Goal: Find contact information: Find contact information

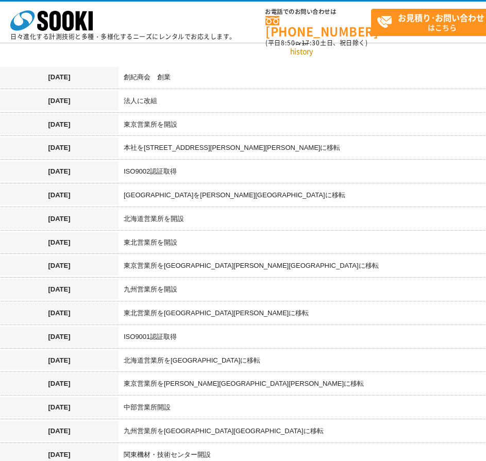
scroll to position [550, 0]
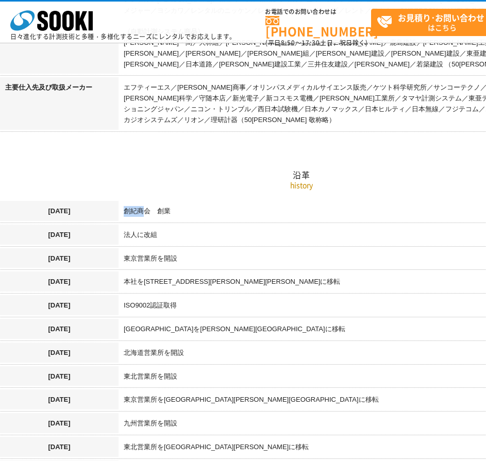
drag, startPoint x: 129, startPoint y: 198, endPoint x: 142, endPoint y: 213, distance: 19.0
click at [142, 212] on td "創紀商会　創業" at bounding box center [361, 213] width 484 height 24
click at [150, 201] on td "創紀商会　創業" at bounding box center [361, 213] width 484 height 24
drag, startPoint x: 126, startPoint y: 199, endPoint x: 154, endPoint y: 199, distance: 27.3
click at [154, 201] on td "創紀商会　創業" at bounding box center [361, 213] width 484 height 24
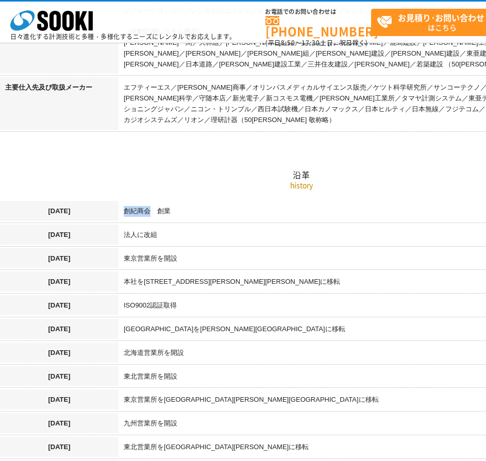
copy td "創紀商会"
click at [239, 209] on td "創紀商会　創業" at bounding box center [361, 213] width 484 height 24
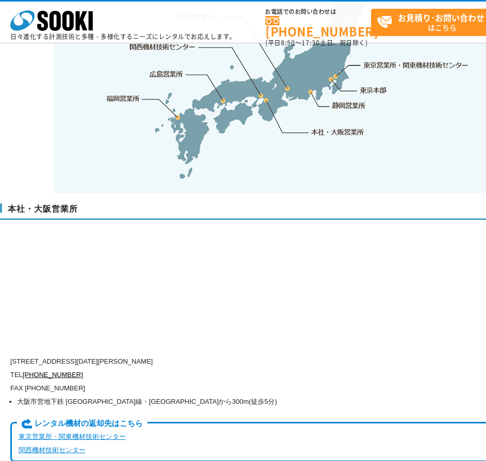
scroll to position [2336, 0]
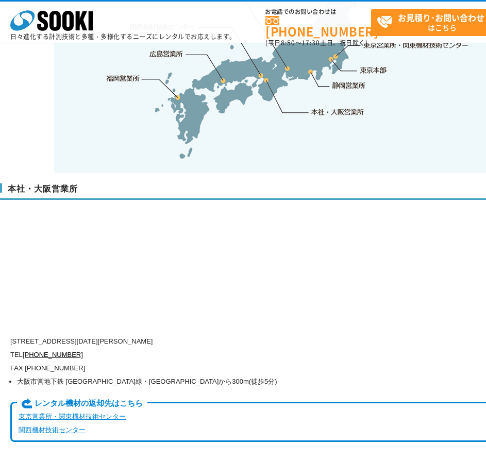
click at [283, 335] on p "[STREET_ADDRESS][DATE][PERSON_NAME]" at bounding box center [257, 341] width 495 height 13
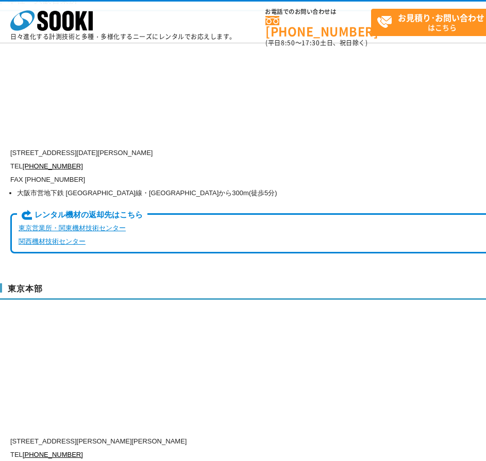
scroll to position [2358, 0]
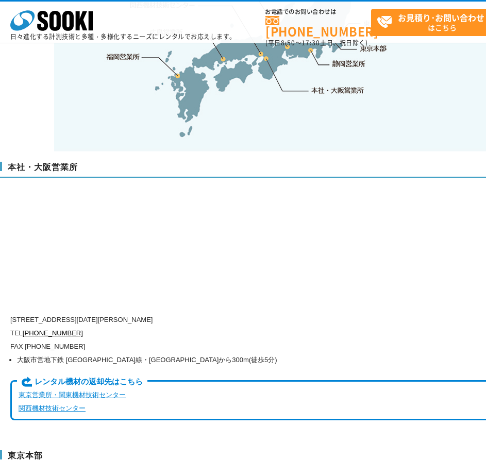
click at [228, 313] on p "[STREET_ADDRESS][DATE][PERSON_NAME]" at bounding box center [257, 319] width 495 height 13
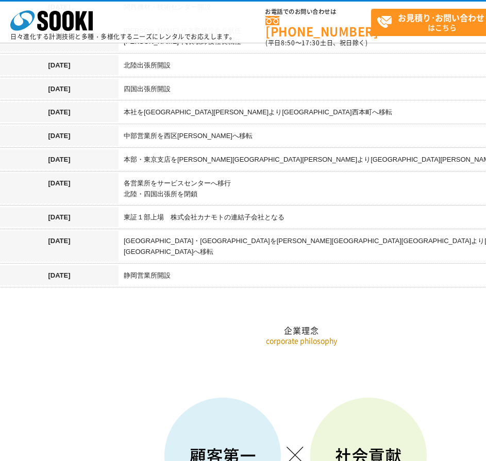
scroll to position [4292, 0]
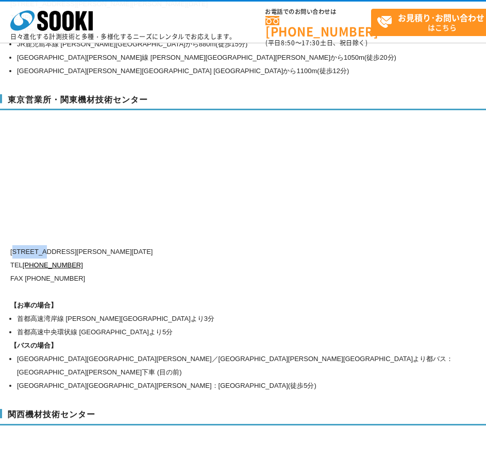
drag, startPoint x: 16, startPoint y: 231, endPoint x: 49, endPoint y: 233, distance: 33.0
click at [49, 245] on p "[STREET_ADDRESS][PERSON_NAME][DATE]" at bounding box center [257, 251] width 495 height 13
copy p "134-0086"
drag, startPoint x: 8, startPoint y: 81, endPoint x: 147, endPoint y: 79, distance: 139.7
click at [147, 94] on h3 "東京営業所・関東機材技術センター" at bounding box center [301, 102] width 603 height 16
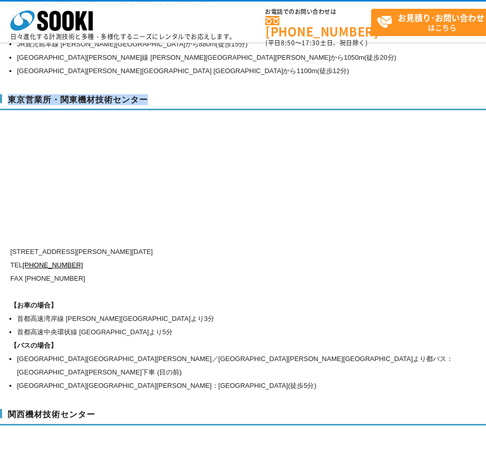
copy h3 "東京営業所・関東機材技術センター"
click at [92, 245] on p "[STREET_ADDRESS][PERSON_NAME][DATE]" at bounding box center [257, 251] width 495 height 13
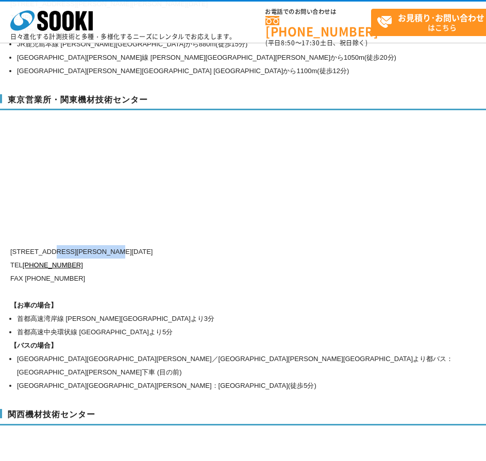
drag, startPoint x: 55, startPoint y: 231, endPoint x: 190, endPoint y: 231, distance: 135.5
click at [190, 245] on p "[STREET_ADDRESS][PERSON_NAME][DATE]" at bounding box center [257, 251] width 495 height 13
copy p "東京都江戸川区臨海町2-3-18"
drag, startPoint x: 74, startPoint y: 243, endPoint x: 25, endPoint y: 244, distance: 48.4
click at [25, 259] on p "TEL 0120-856-991" at bounding box center [257, 265] width 495 height 13
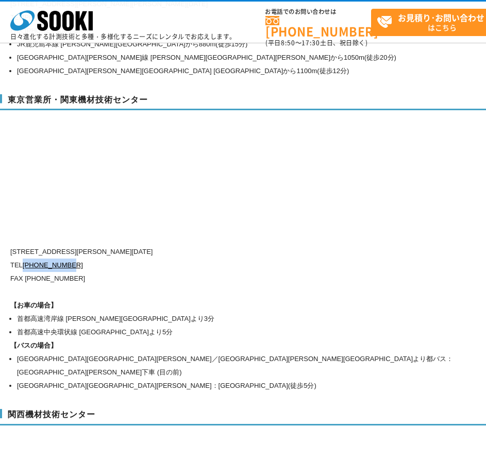
copy link "[PHONE_NUMBER]"
drag, startPoint x: 10, startPoint y: 76, endPoint x: 176, endPoint y: 76, distance: 165.4
click at [176, 94] on h3 "東京営業所・関東機材技術センター" at bounding box center [301, 102] width 603 height 16
copy h3 "東京営業所・関東機材技術センター"
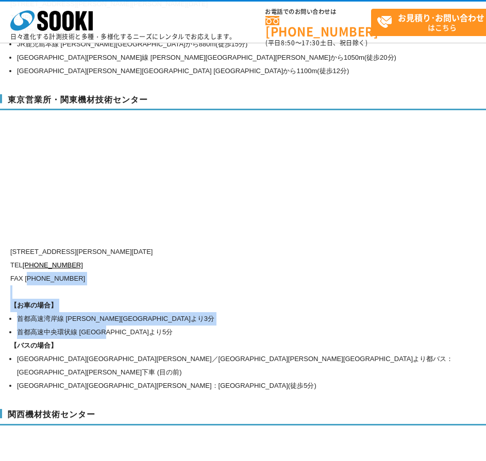
drag, startPoint x: 29, startPoint y: 258, endPoint x: 118, endPoint y: 325, distance: 111.4
click at [119, 320] on div "〒134-0086 東京都江戸川区臨海町2-3-18 TEL 0120-856-991 FAX (03)5117-3521 【お車の場合】 首都高速湾岸線 葛…" at bounding box center [257, 318] width 495 height 147
click at [65, 299] on h1 "【お車の場合】" at bounding box center [257, 305] width 495 height 13
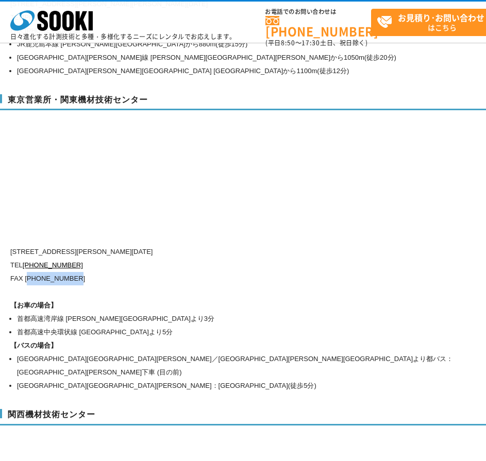
drag, startPoint x: 29, startPoint y: 258, endPoint x: 123, endPoint y: 257, distance: 93.3
click at [123, 272] on p "FAX [PHONE_NUMBER]" at bounding box center [257, 278] width 495 height 13
copy p "03)5117-3521"
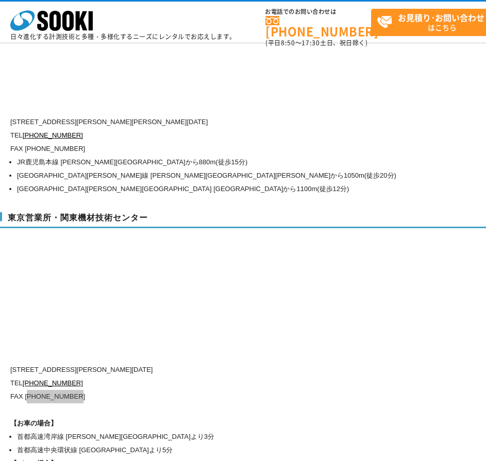
scroll to position [4155, 0]
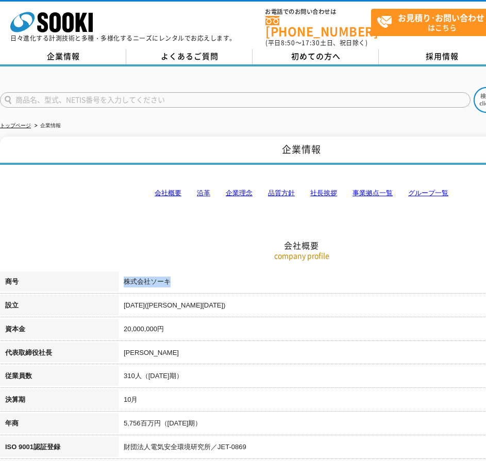
drag, startPoint x: 120, startPoint y: 277, endPoint x: 236, endPoint y: 153, distance: 169.5
click at [182, 278] on td "株式会社ソーキ" at bounding box center [361, 284] width 484 height 24
copy td "株式会社ソーキ"
